Goal: Task Accomplishment & Management: Use online tool/utility

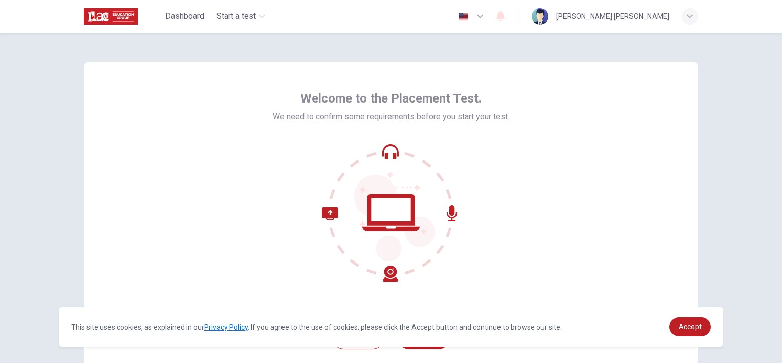
click at [538, 131] on div "Welcome to the Placement Test. We need to confirm some requirements before you …" at bounding box center [391, 184] width 614 height 246
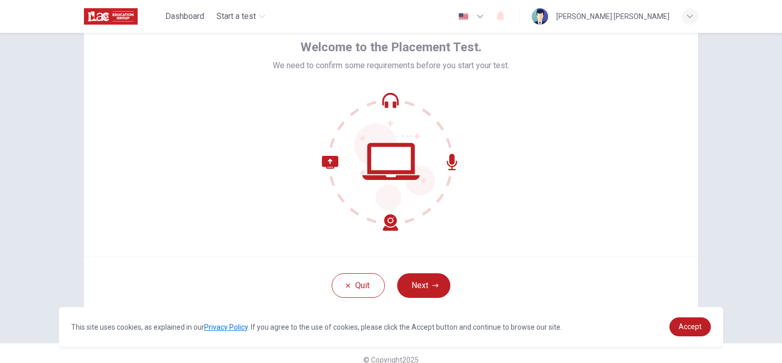
scroll to position [63, 0]
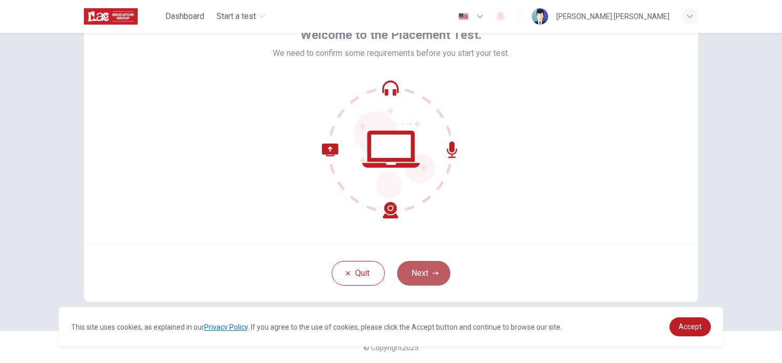
click at [414, 272] on button "Next" at bounding box center [423, 273] width 53 height 25
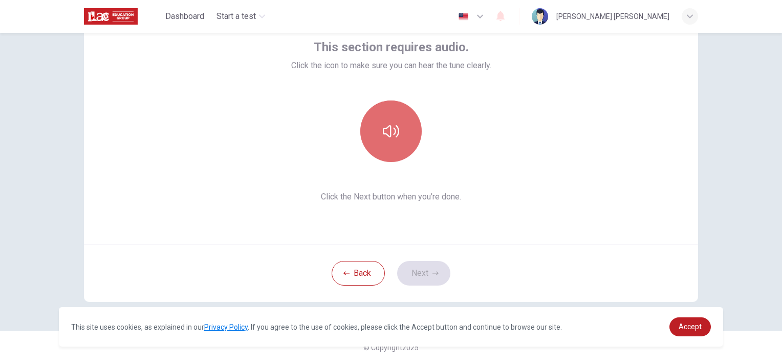
click at [381, 146] on button "button" at bounding box center [390, 130] width 61 height 61
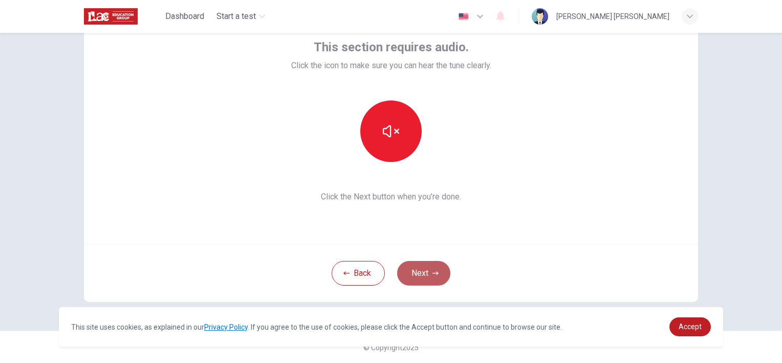
click at [420, 273] on button "Next" at bounding box center [423, 273] width 53 height 25
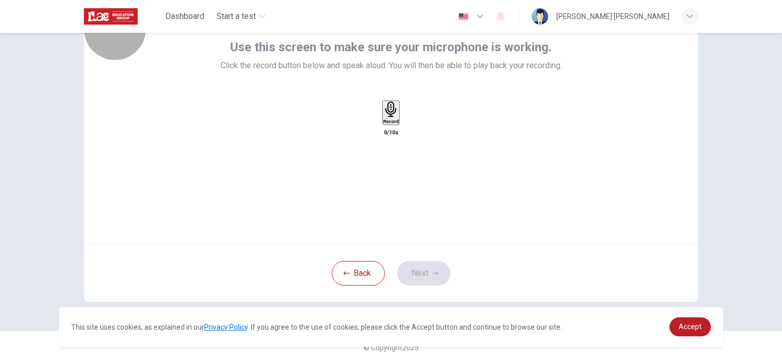
click at [387, 117] on icon "button" at bounding box center [390, 109] width 11 height 16
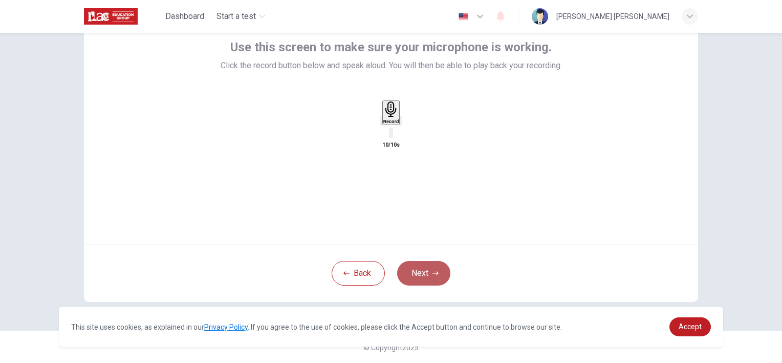
click at [423, 272] on button "Next" at bounding box center [423, 273] width 53 height 25
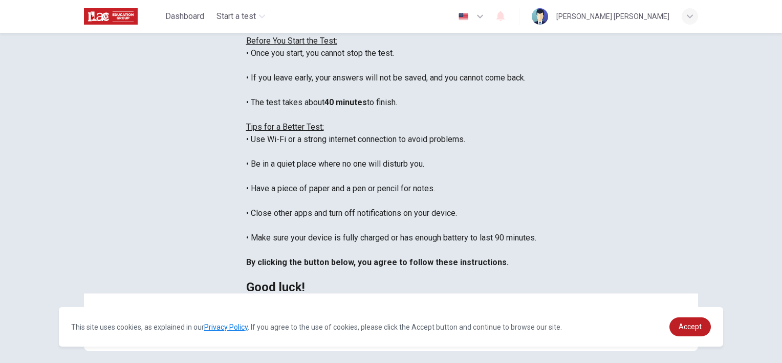
click at [537, 109] on div "Disclaimer: You are about to start a Placement Test . Before You Start the Test…" at bounding box center [391, 145] width 290 height 295
click at [685, 324] on span "Accept" at bounding box center [690, 326] width 23 height 8
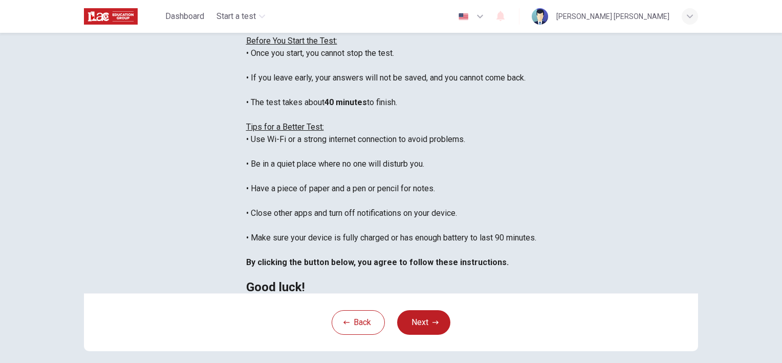
click at [537, 208] on div "Disclaimer: You are about to start a Placement Test . Before You Start the Test…" at bounding box center [391, 145] width 290 height 295
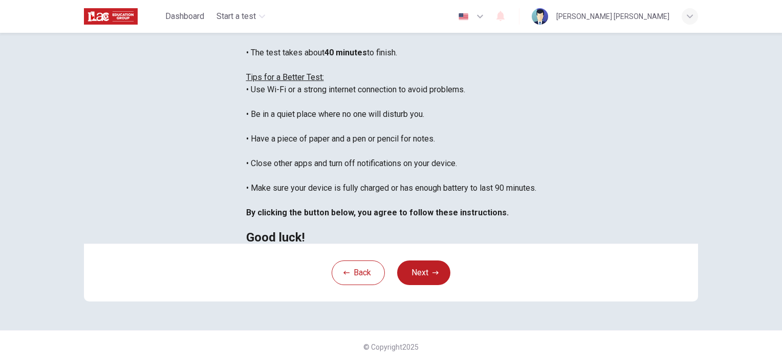
scroll to position [207, 0]
click at [420, 275] on button "Next" at bounding box center [423, 272] width 53 height 25
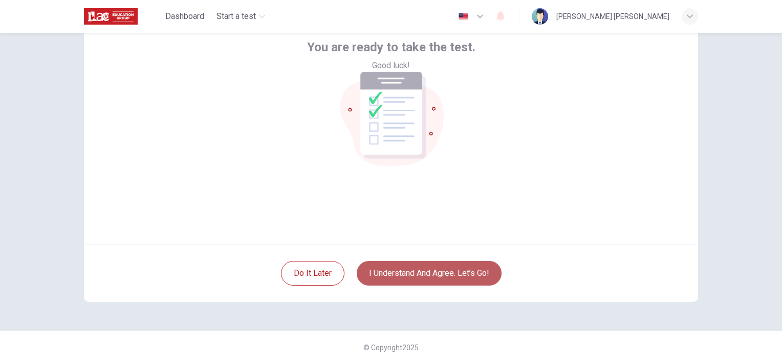
click at [433, 271] on button "I understand and agree. Let’s go!" at bounding box center [429, 273] width 145 height 25
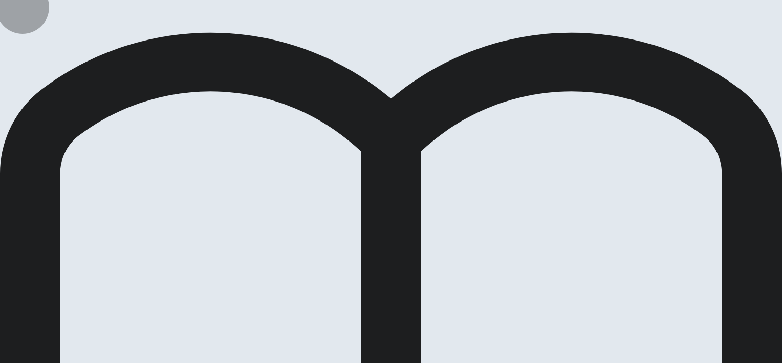
drag, startPoint x: 363, startPoint y: 131, endPoint x: 385, endPoint y: 127, distance: 22.9
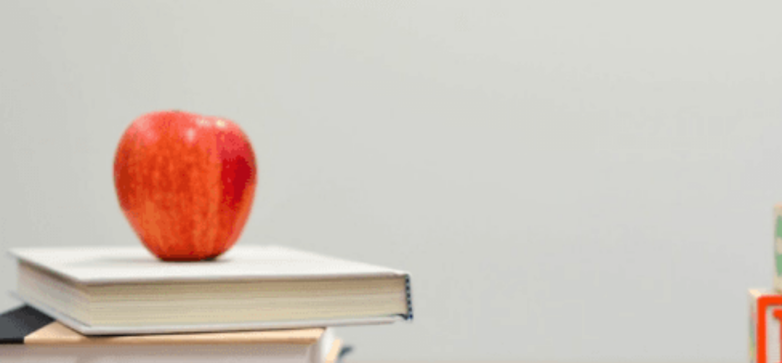
scroll to position [102, 0]
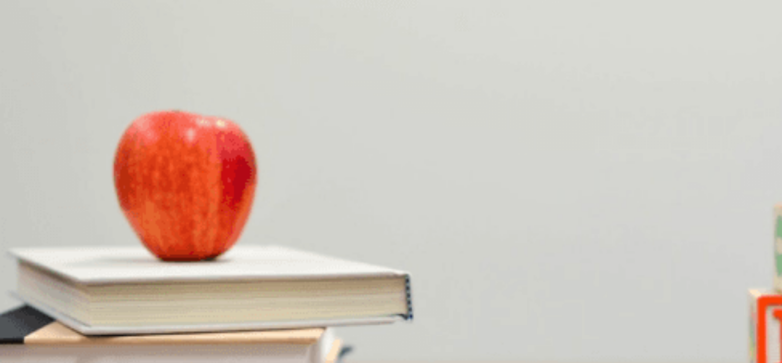
drag, startPoint x: 232, startPoint y: 147, endPoint x: 397, endPoint y: 178, distance: 167.8
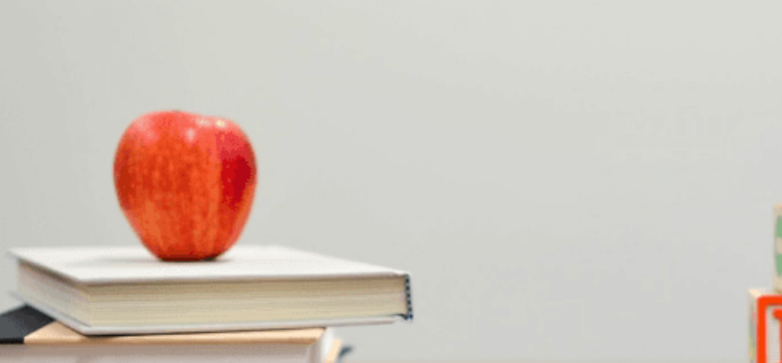
scroll to position [100, 0]
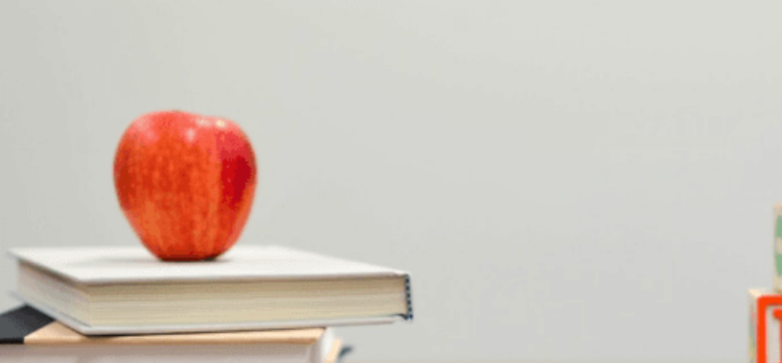
click at [566, 28] on span at bounding box center [566, 28] width 0 height 0
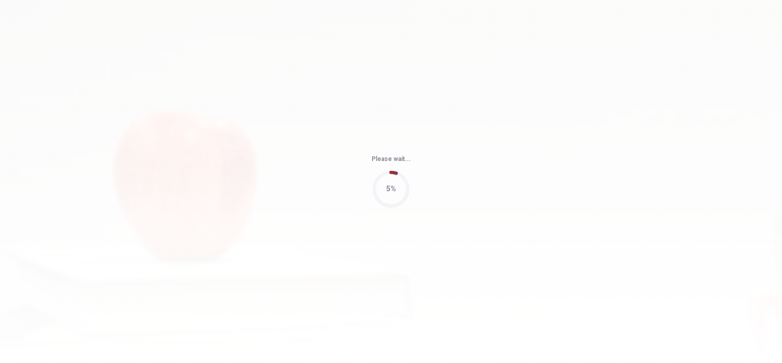
type input "93"
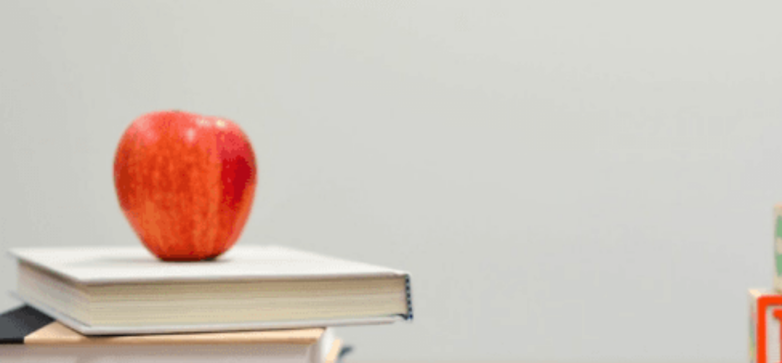
scroll to position [0, 0]
drag, startPoint x: 695, startPoint y: 115, endPoint x: 695, endPoint y: 80, distance: 34.8
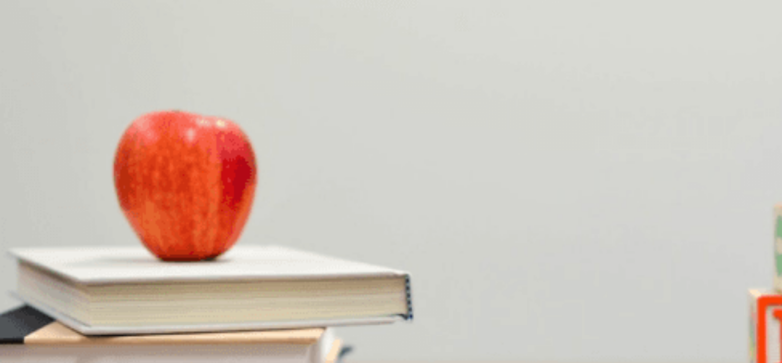
scroll to position [940, 0]
drag, startPoint x: 696, startPoint y: 315, endPoint x: 694, endPoint y: 324, distance: 9.3
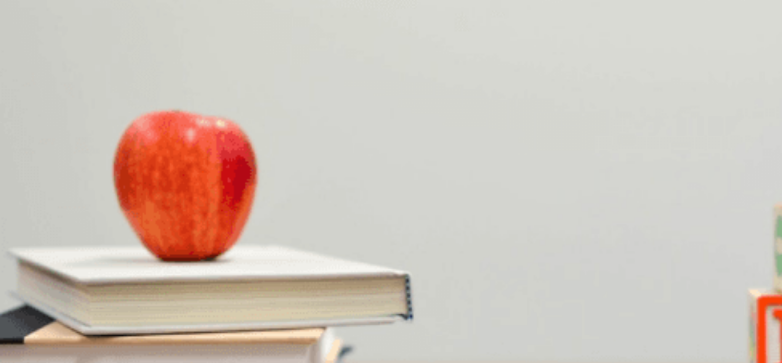
scroll to position [0, 0]
drag, startPoint x: 695, startPoint y: 127, endPoint x: 685, endPoint y: 268, distance: 141.7
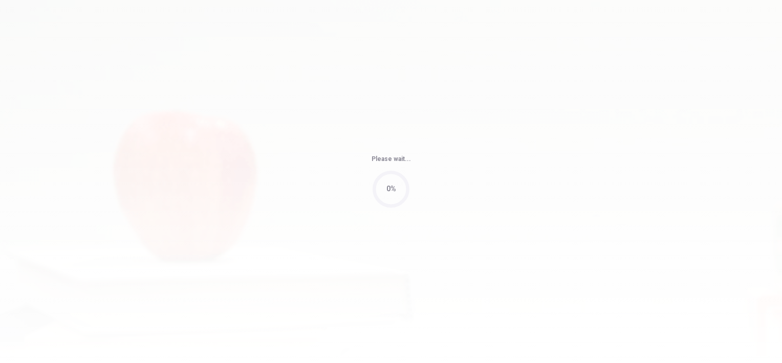
type input "65"
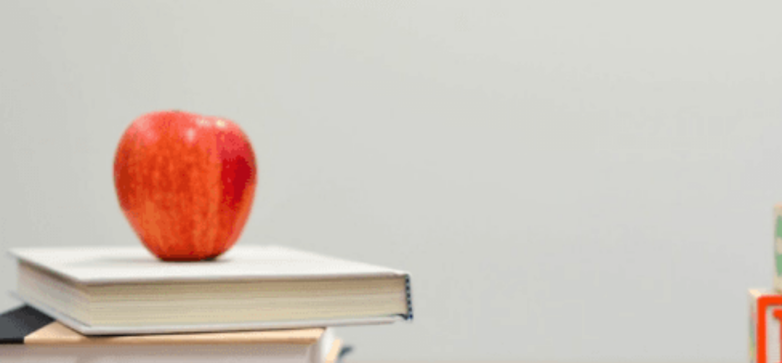
type input "29"
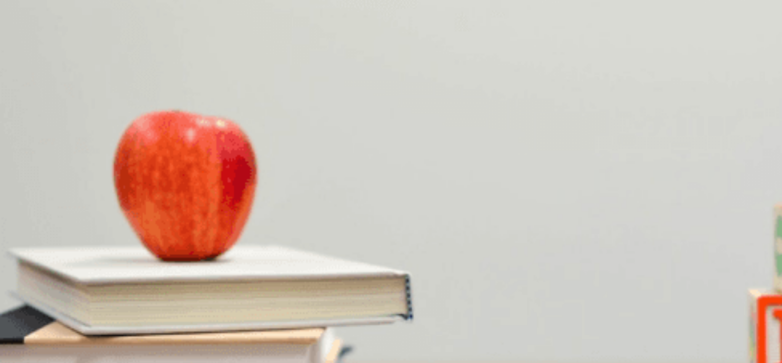
scroll to position [52, 0]
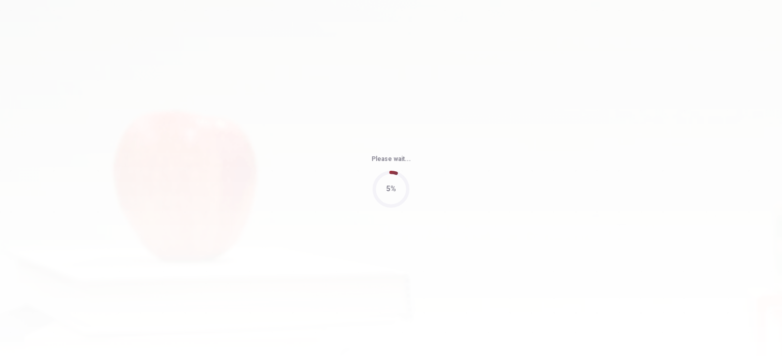
type input "59"
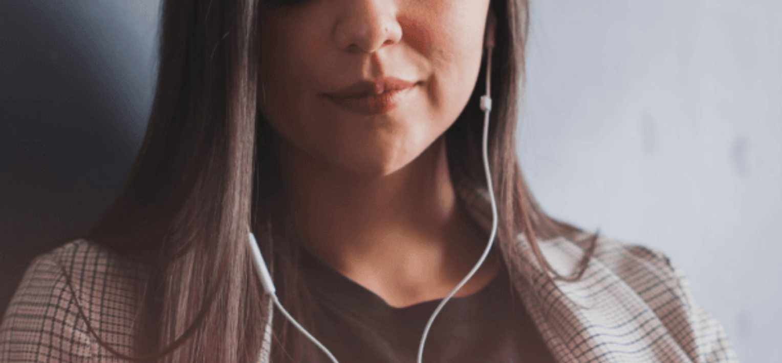
scroll to position [25, 0]
